Goal: Information Seeking & Learning: Find contact information

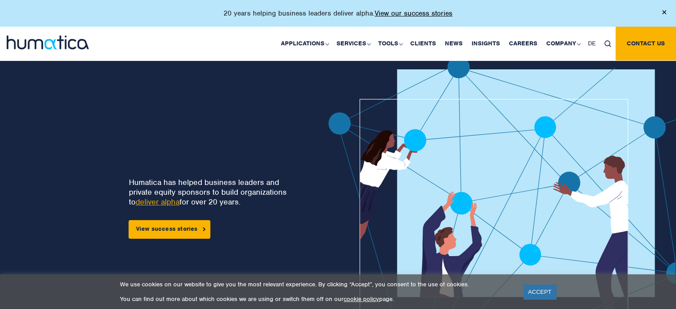
drag, startPoint x: 530, startPoint y: 293, endPoint x: 530, endPoint y: 218, distance: 74.7
click at [530, 293] on link "ACCEPT" at bounding box center [540, 292] width 32 height 15
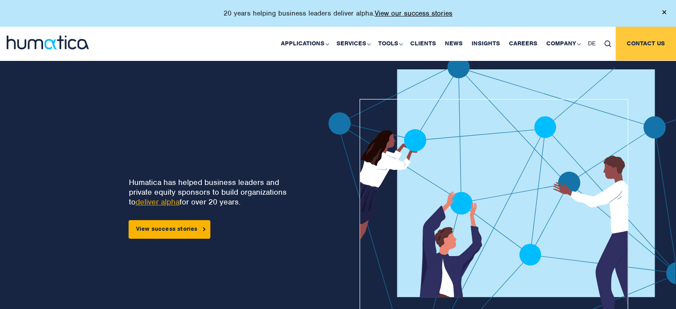
drag, startPoint x: 629, startPoint y: 40, endPoint x: 622, endPoint y: 53, distance: 14.3
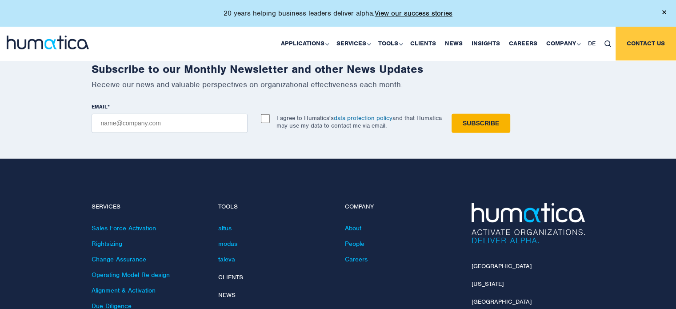
scroll to position [2642, 0]
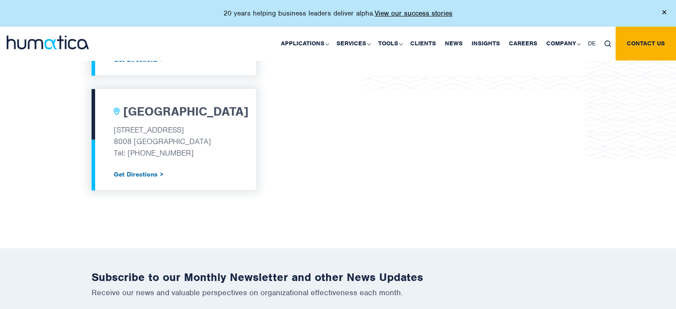
scroll to position [889, 0]
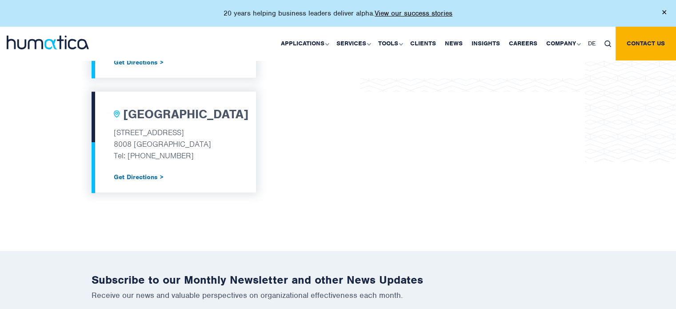
copy p "+41 44 955 11 01"
drag, startPoint x: 197, startPoint y: 152, endPoint x: 126, endPoint y: 153, distance: 70.7
click at [126, 153] on p "Tel: +41 44 955 11 01" at bounding box center [174, 156] width 120 height 12
click at [184, 170] on p "Get Directions >" at bounding box center [174, 171] width 120 height 20
copy p "41 44 955 11 01"
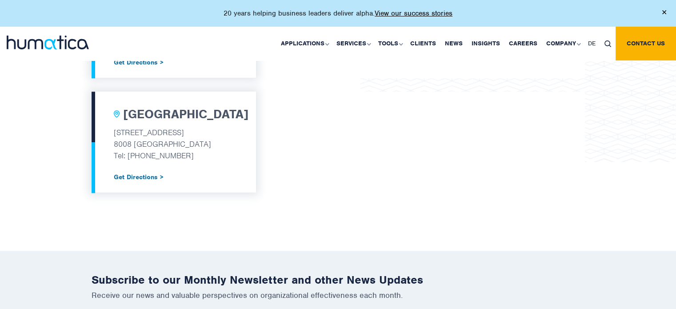
drag, startPoint x: 201, startPoint y: 149, endPoint x: 131, endPoint y: 152, distance: 70.8
click at [131, 152] on p "Tel: +41 44 955 11 01" at bounding box center [174, 156] width 120 height 12
drag, startPoint x: 201, startPoint y: 156, endPoint x: 176, endPoint y: 179, distance: 34.0
click at [138, 158] on p "Tel: +41 44 955 11 01" at bounding box center [174, 156] width 120 height 12
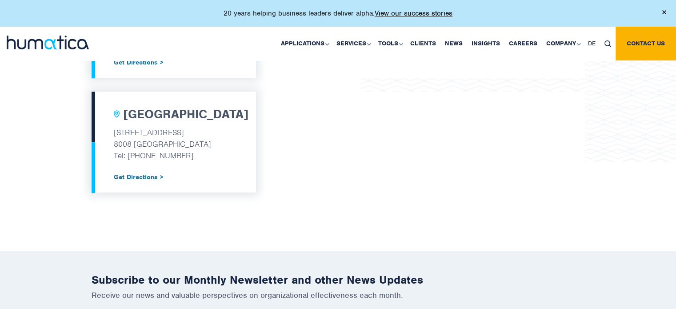
copy p "1 44 955 11 01"
click at [184, 175] on link "Get Directions >" at bounding box center [174, 176] width 120 height 7
drag, startPoint x: 132, startPoint y: 249, endPoint x: 165, endPoint y: 191, distance: 67.3
drag, startPoint x: 196, startPoint y: 159, endPoint x: 128, endPoint y: 154, distance: 67.8
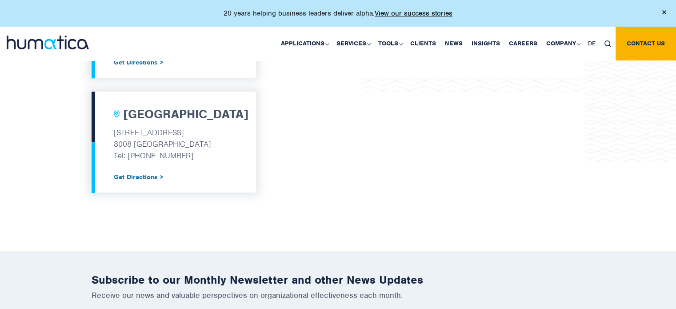
click at [128, 153] on p "Tel: +41 44 955 11 01" at bounding box center [174, 156] width 120 height 12
copy p "+41 44 955 11 01"
